Goal: Transaction & Acquisition: Subscribe to service/newsletter

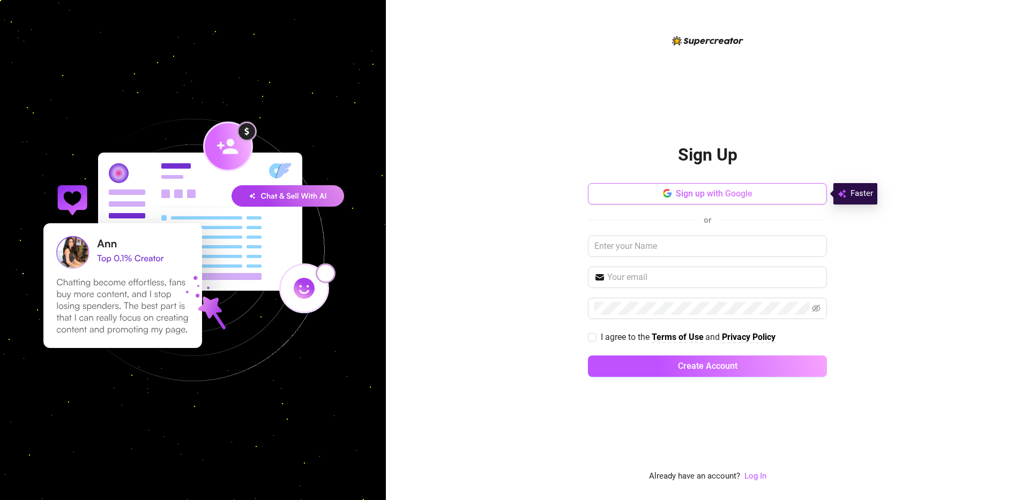
click at [700, 197] on span "Sign up with Google" at bounding box center [714, 194] width 77 height 10
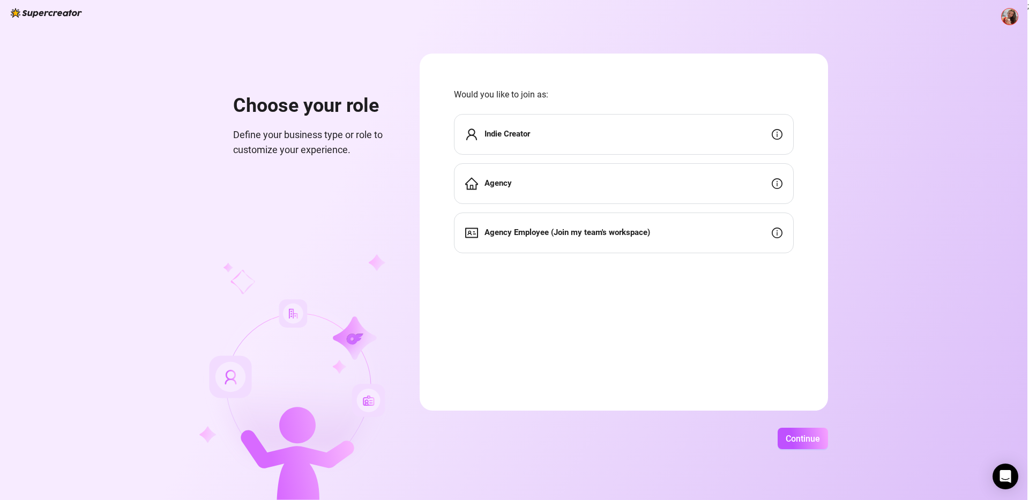
click at [624, 139] on div "Indie Creator" at bounding box center [624, 134] width 340 height 41
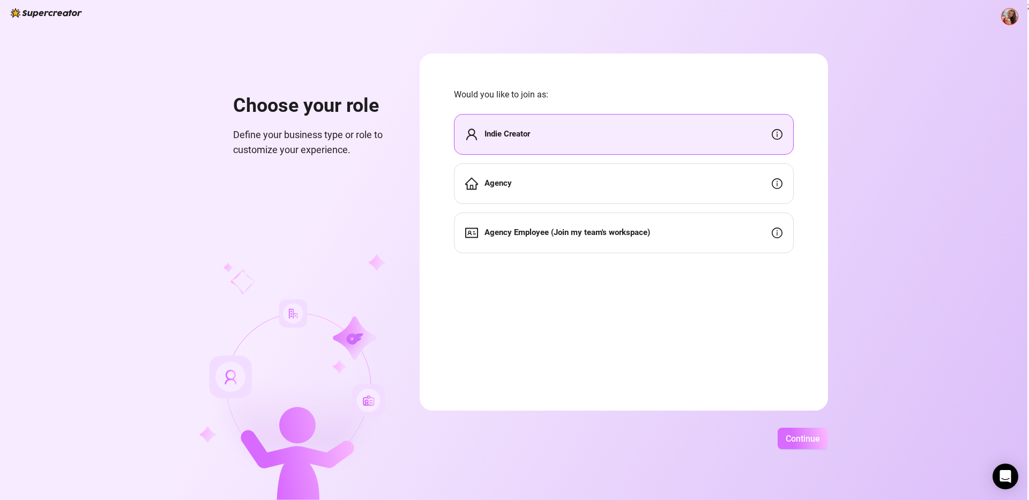
click at [816, 435] on span "Continue" at bounding box center [802, 439] width 34 height 10
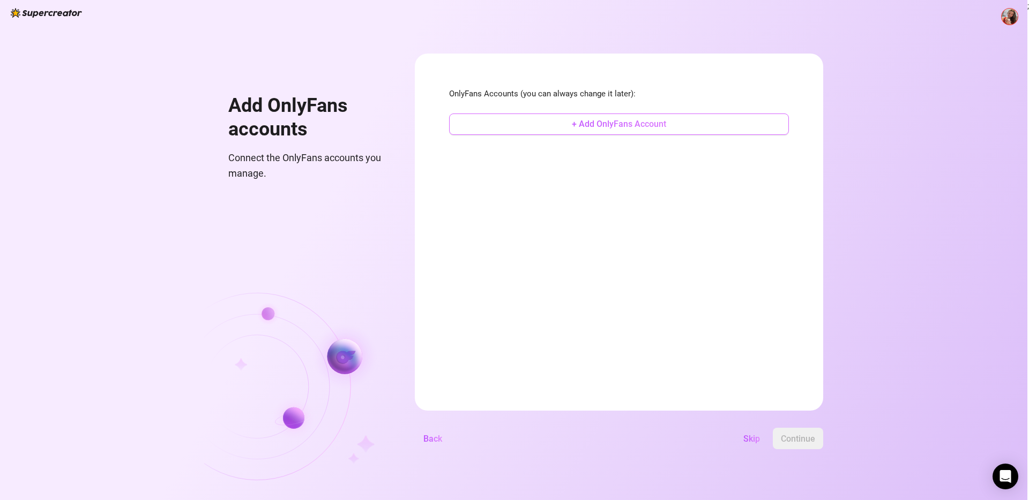
click at [592, 128] on span "+ Add OnlyFans Account" at bounding box center [619, 124] width 94 height 10
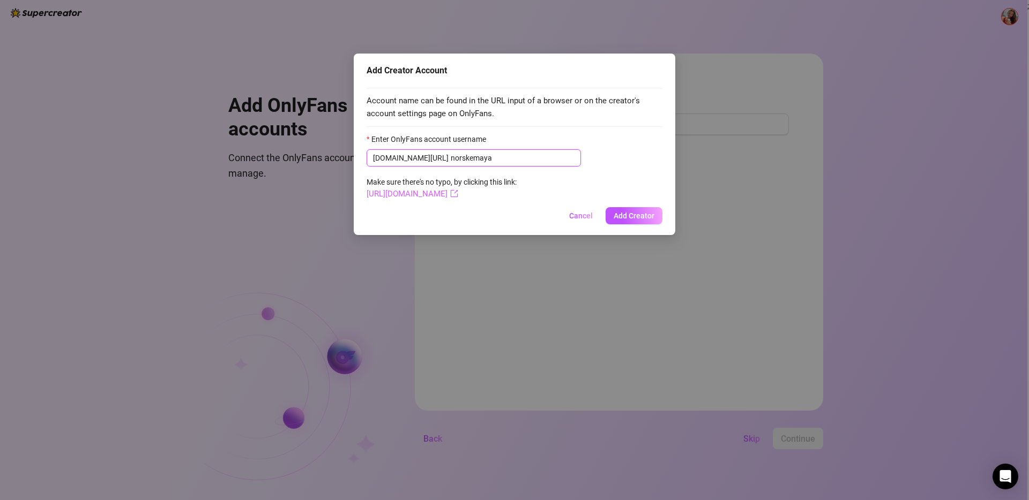
type input "norskemaya"
click at [458, 193] on link "https://onlyfans.com/norskemaya" at bounding box center [412, 194] width 92 height 10
click at [632, 216] on span "Add Creator" at bounding box center [633, 216] width 41 height 9
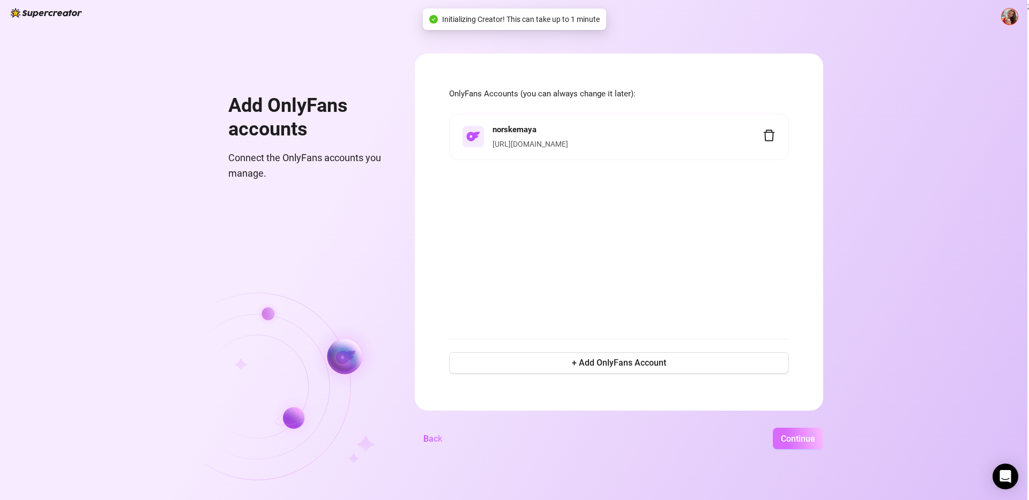
drag, startPoint x: 808, startPoint y: 438, endPoint x: 815, endPoint y: 433, distance: 8.9
click at [808, 437] on span "Continue" at bounding box center [798, 439] width 34 height 10
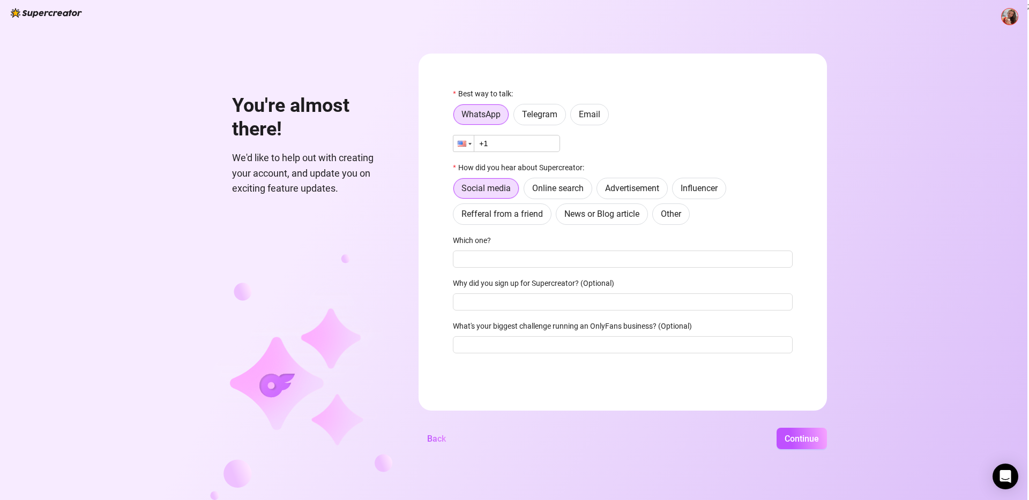
click at [468, 144] on div at bounding box center [469, 144] width 3 height 2
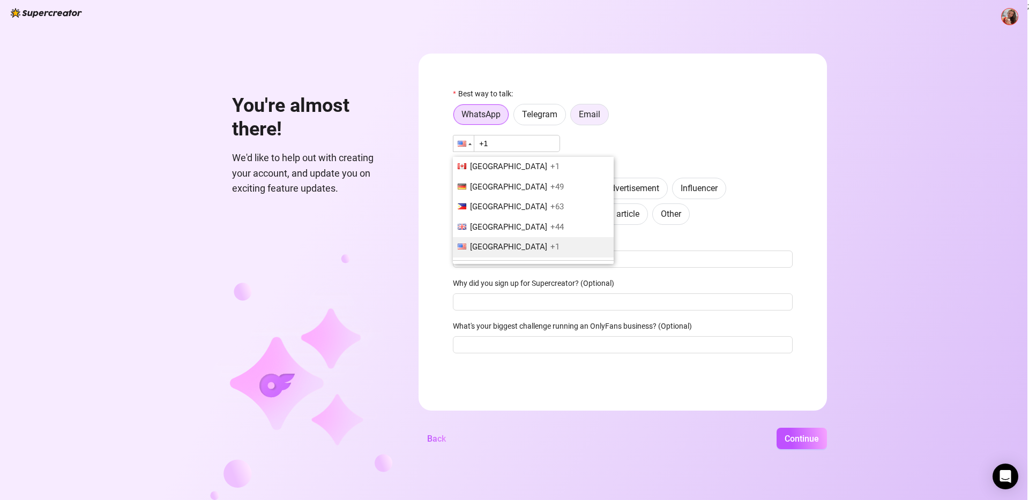
click at [585, 112] on span "Email" at bounding box center [589, 114] width 21 height 10
click at [573, 117] on input "Email" at bounding box center [573, 117] width 0 height 0
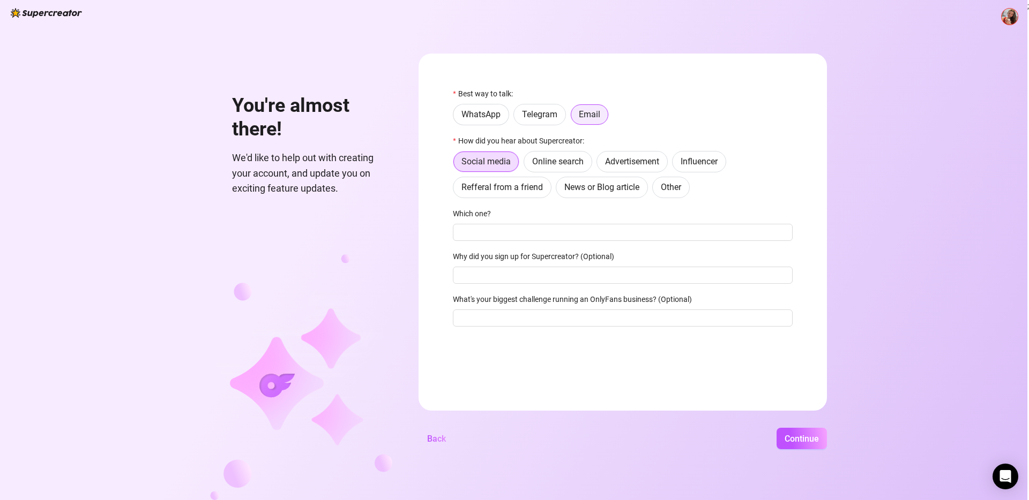
click at [589, 121] on label "Email" at bounding box center [589, 114] width 39 height 21
click at [574, 118] on input "Email" at bounding box center [574, 118] width 0 height 0
click at [560, 165] on span "Online search" at bounding box center [557, 161] width 51 height 10
click at [527, 164] on input "Online search" at bounding box center [527, 164] width 0 height 0
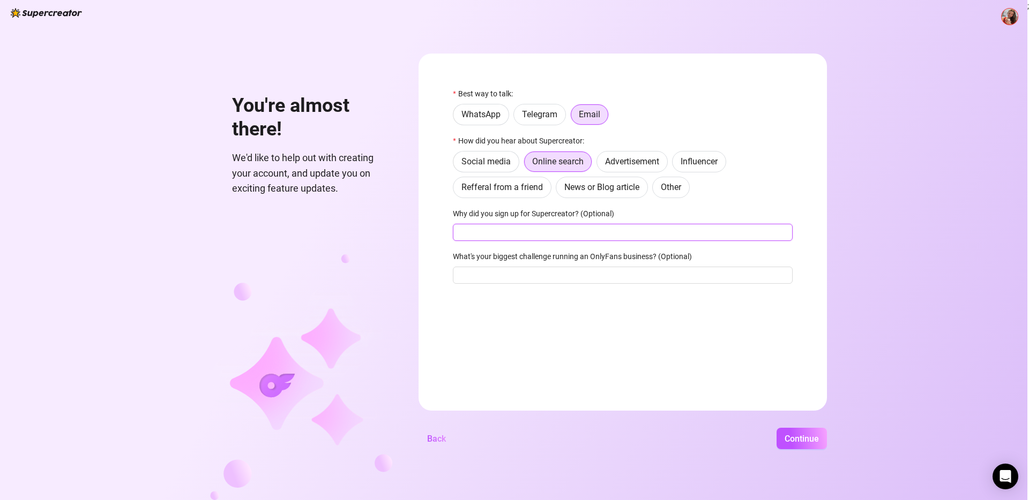
click at [523, 234] on input "Why did you sign up for Supercreator? (Optional)" at bounding box center [623, 232] width 340 height 17
click at [524, 269] on input "What's your biggest challenge running an OnlyFans business? (Optional)" at bounding box center [623, 275] width 340 height 17
type input "Chatting, time management, maximising profit from subscribers and maximising th…"
click at [512, 233] on input "Why did you sign up for Supercreator? (Optional)" at bounding box center [623, 232] width 340 height 17
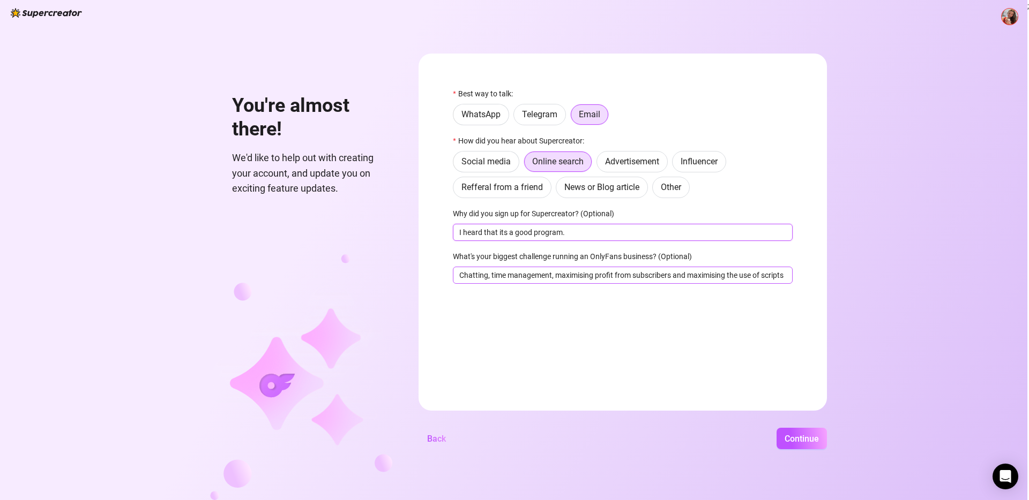
type input "I heard that its a good program."
click at [788, 277] on input "Chatting, time management, maximising profit from subscribers and maximising th…" at bounding box center [623, 275] width 340 height 17
click at [690, 271] on input "Chatting, time management, maximising profit from subscribers and maximising th…" at bounding box center [623, 275] width 340 height 17
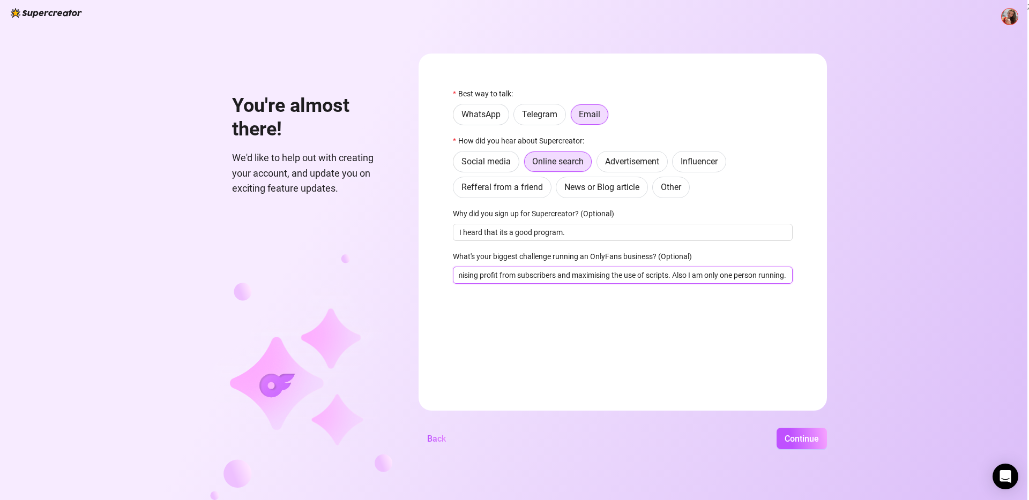
click at [785, 275] on input "Chatting, time management, maximising profit from subscribers and maximising th…" at bounding box center [623, 275] width 340 height 17
type input "Chatting, time management, maximising profit from subscribers and maximising th…"
click at [792, 446] on button "Continue" at bounding box center [801, 438] width 50 height 21
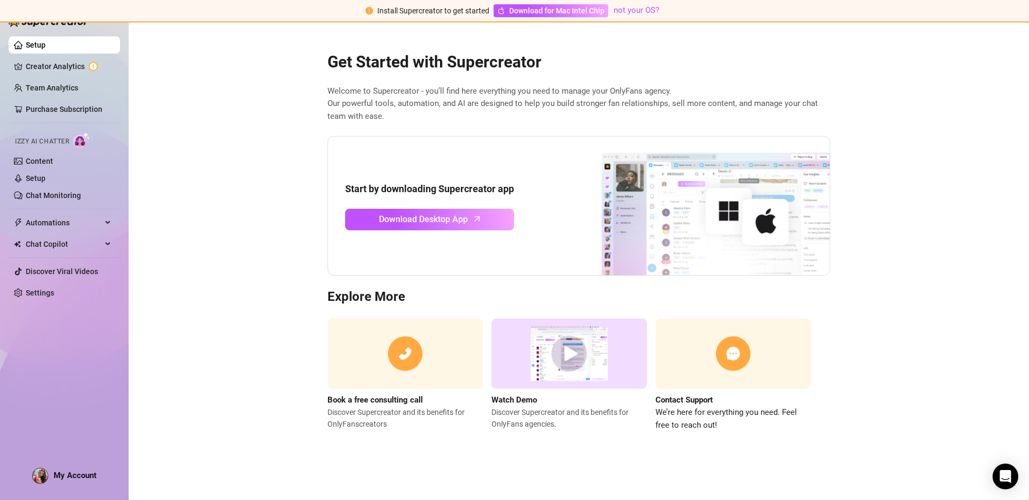
click at [568, 357] on img at bounding box center [568, 354] width 155 height 70
click at [459, 219] on span "Download Desktop App" at bounding box center [423, 219] width 89 height 13
